Goal: Find specific page/section: Find specific page/section

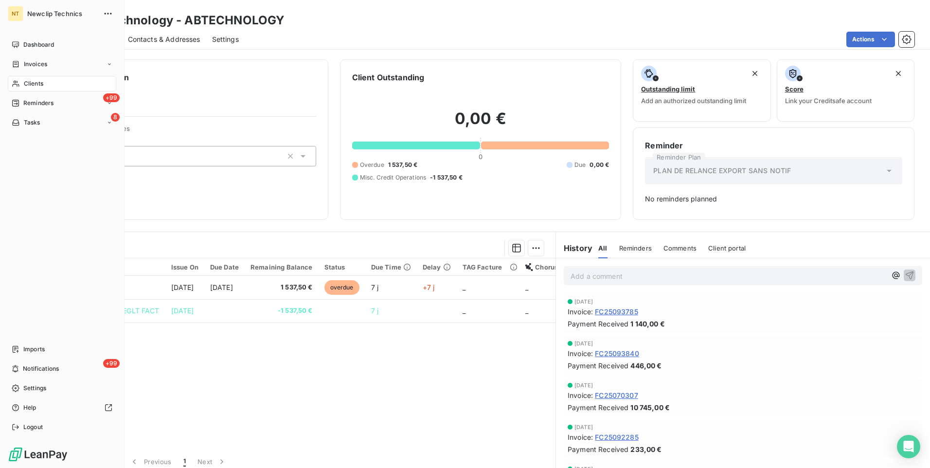
click at [35, 80] on span "Clients" at bounding box center [33, 83] width 19 height 9
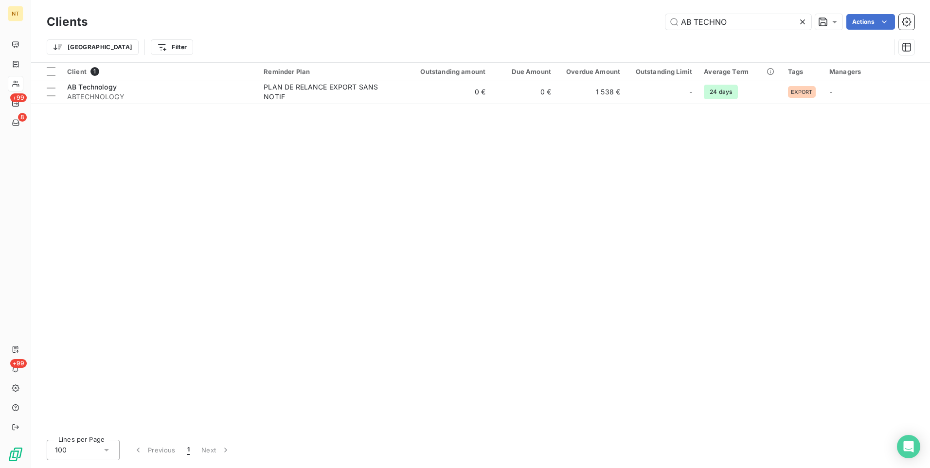
drag, startPoint x: 734, startPoint y: 21, endPoint x: 629, endPoint y: 16, distance: 105.2
click at [645, 17] on div "AB TECHNO Actions" at bounding box center [506, 22] width 815 height 16
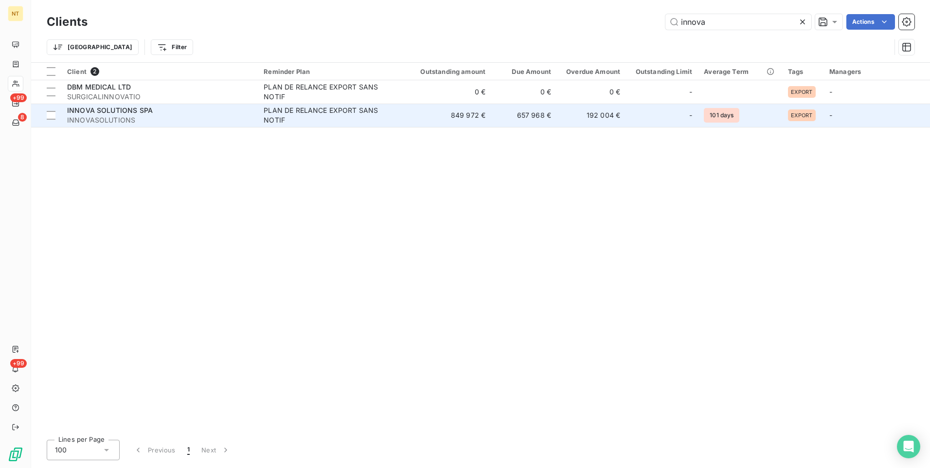
type input "innova"
click at [95, 119] on span "INNOVASOLUTIONS" at bounding box center [159, 120] width 185 height 10
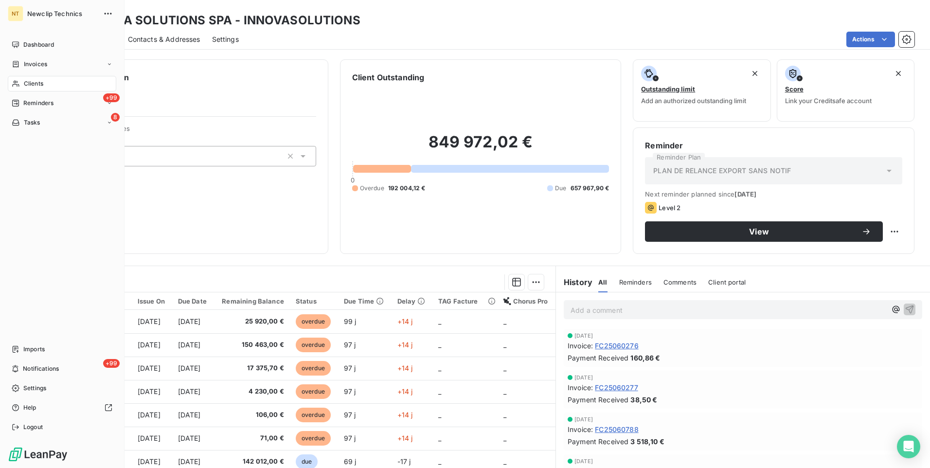
click at [24, 79] on span "Clients" at bounding box center [33, 83] width 19 height 9
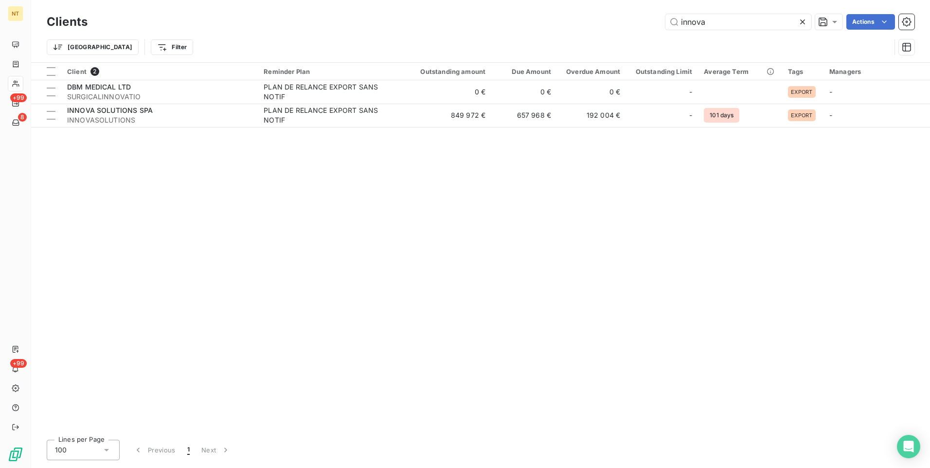
drag, startPoint x: 735, startPoint y: 23, endPoint x: 603, endPoint y: 21, distance: 132.3
click at [608, 21] on div "innova Actions" at bounding box center [506, 22] width 815 height 16
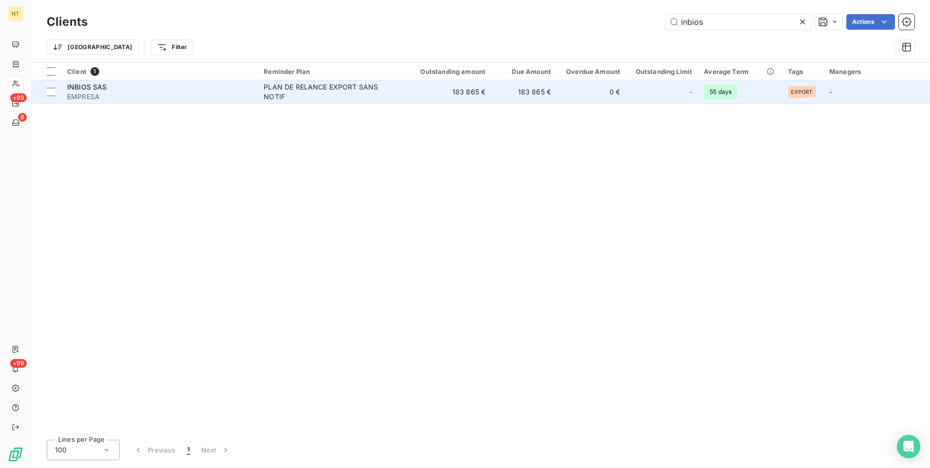
type input "inbios"
click at [143, 86] on div "INBIOS SAS" at bounding box center [159, 87] width 185 height 10
